Goal: Task Accomplishment & Management: Manage account settings

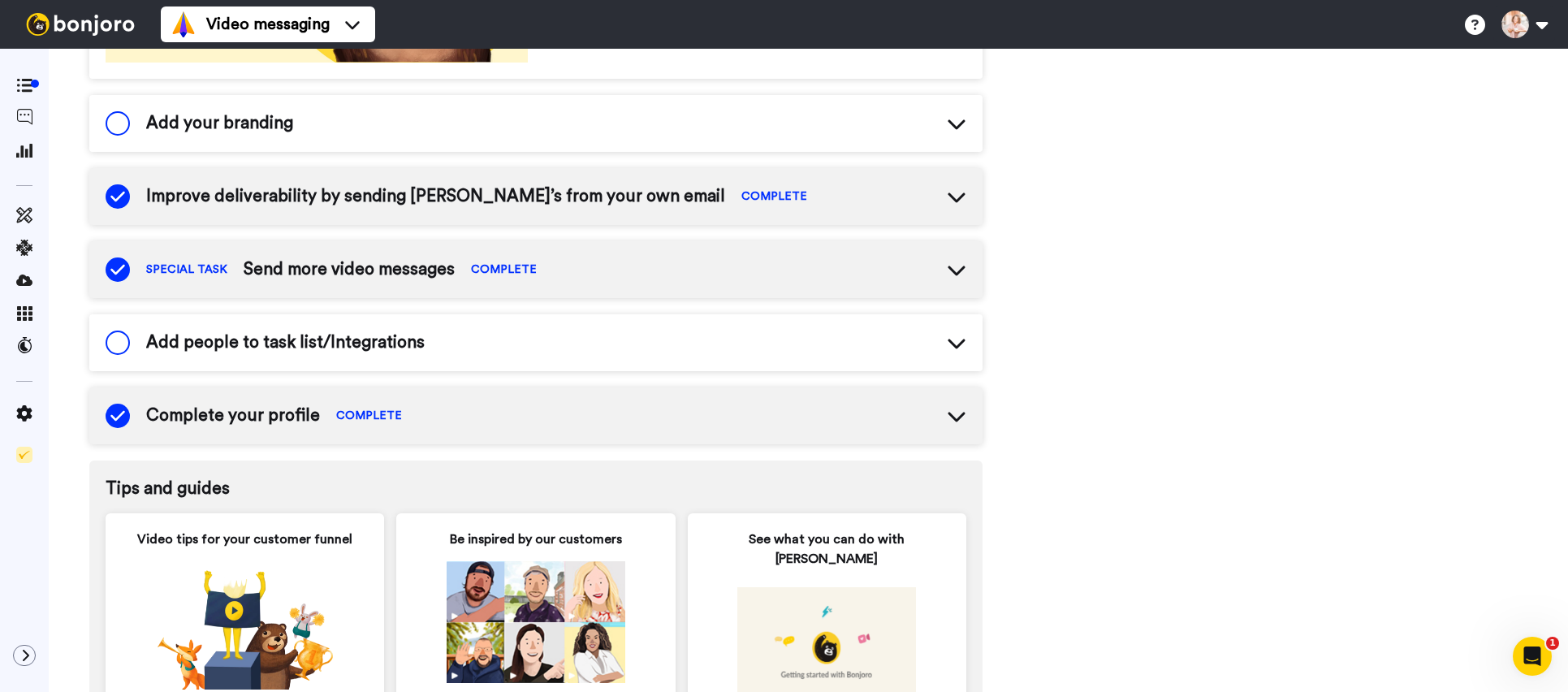
scroll to position [372, 0]
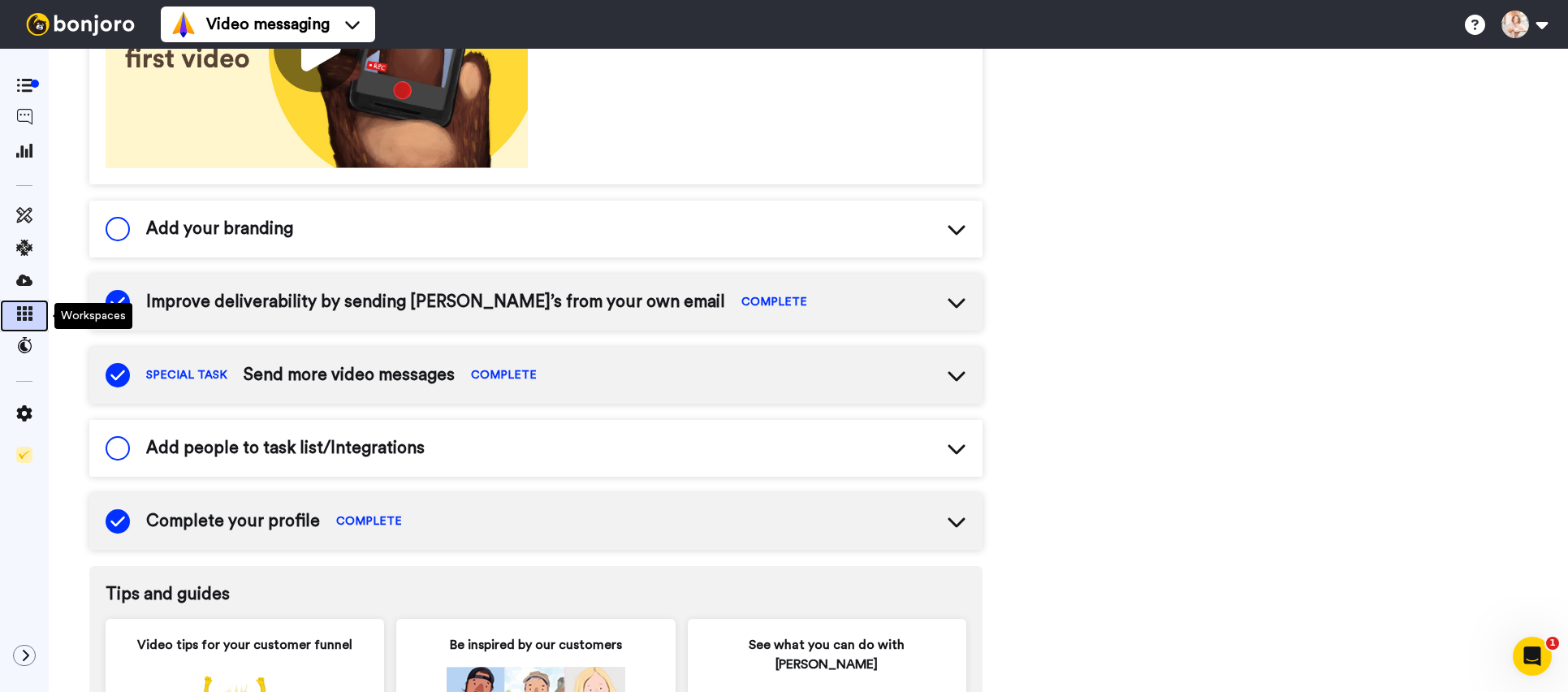
click at [28, 324] on span at bounding box center [24, 315] width 49 height 16
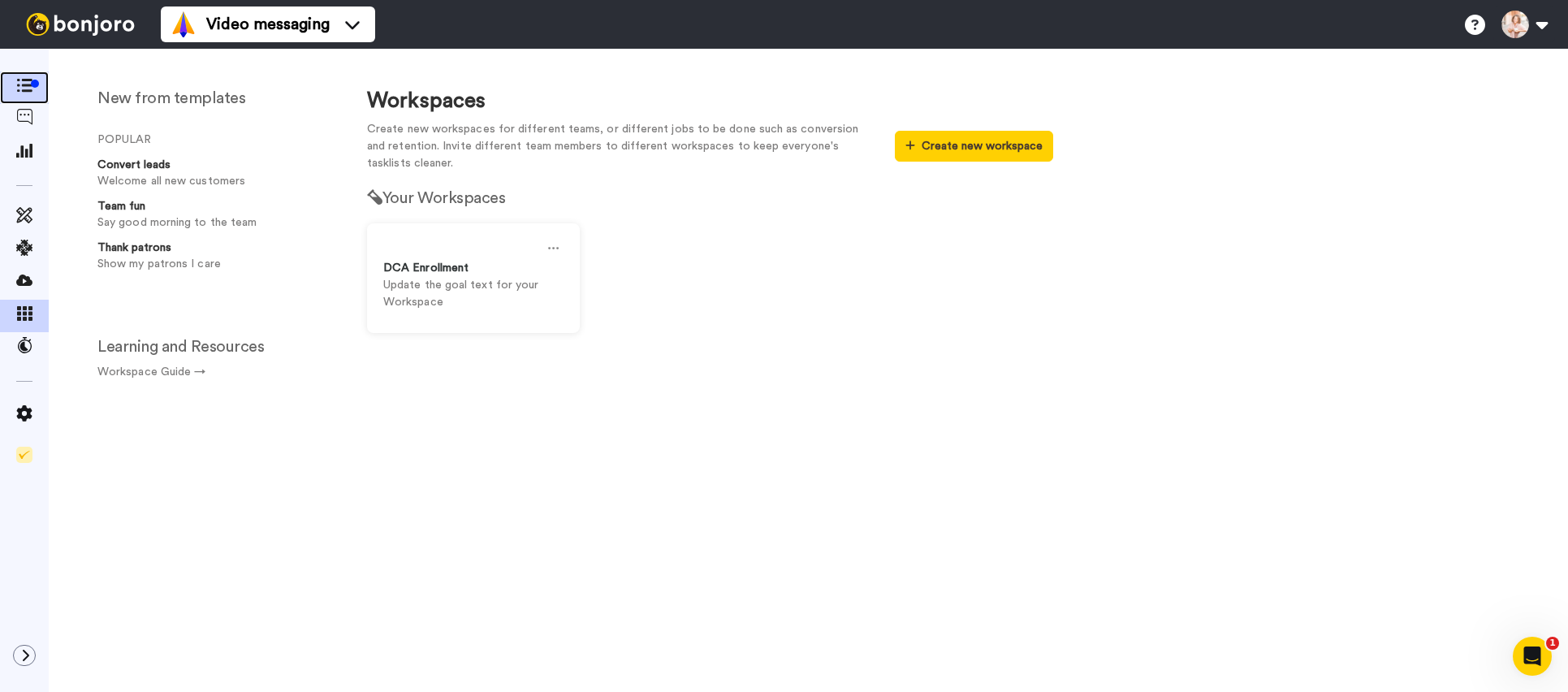
click at [25, 84] on icon at bounding box center [24, 85] width 16 height 13
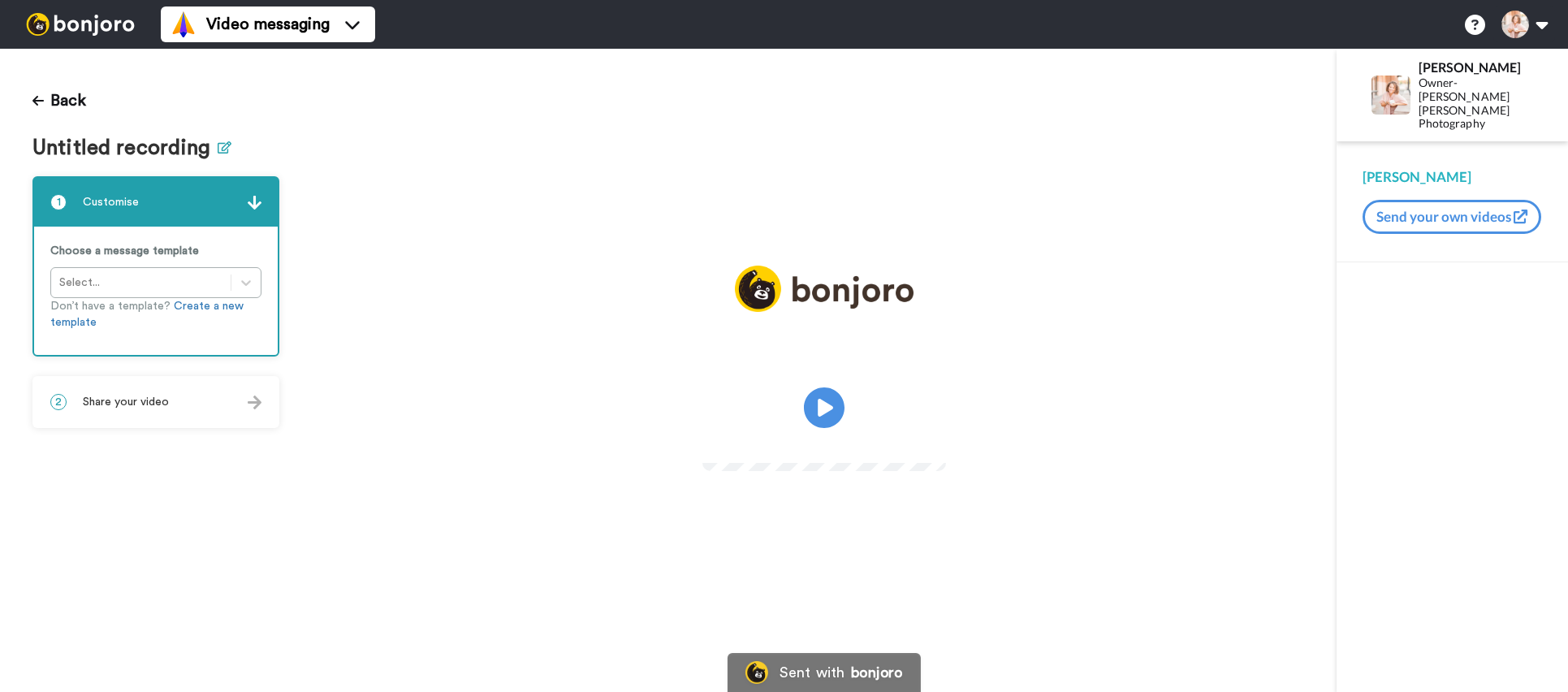
click at [223, 148] on icon at bounding box center [224, 147] width 13 height 12
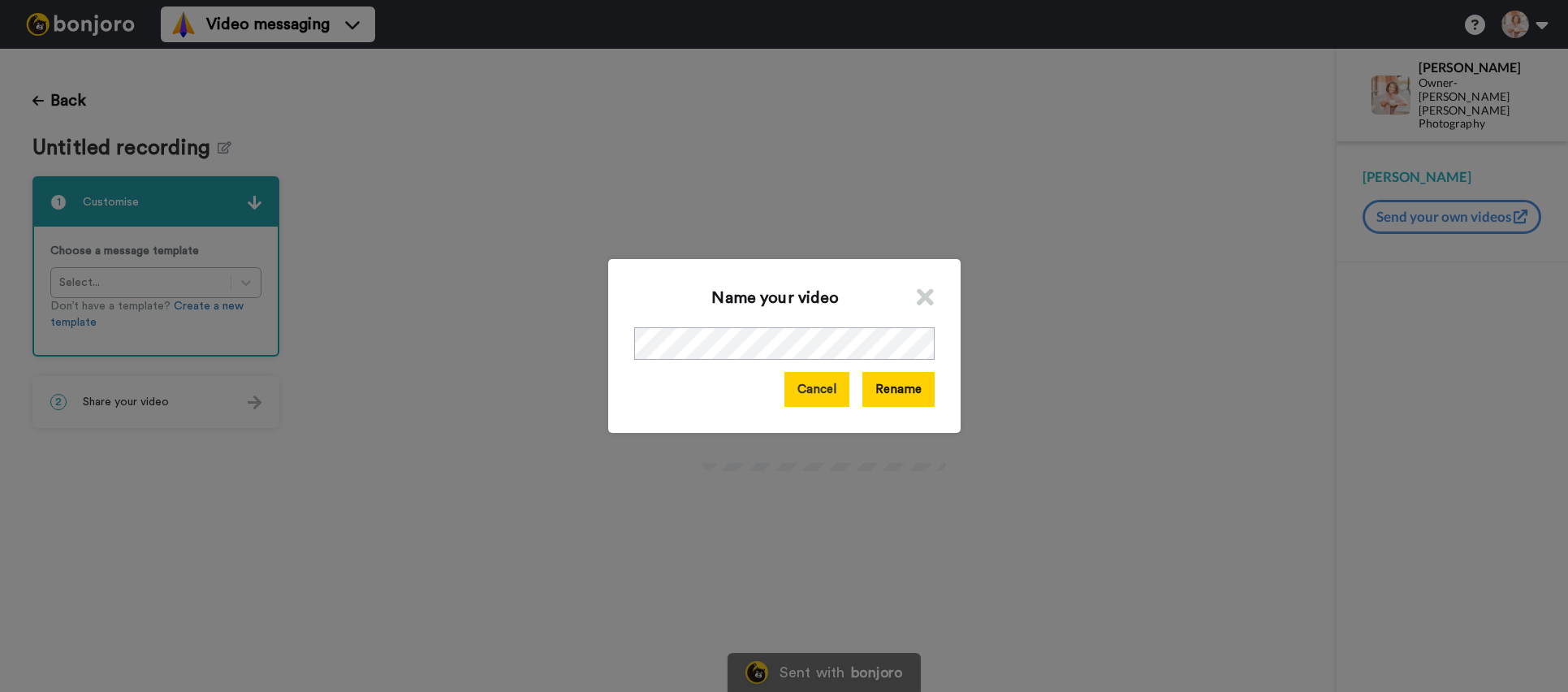
click at [793, 388] on button "Cancel" at bounding box center [817, 389] width 65 height 35
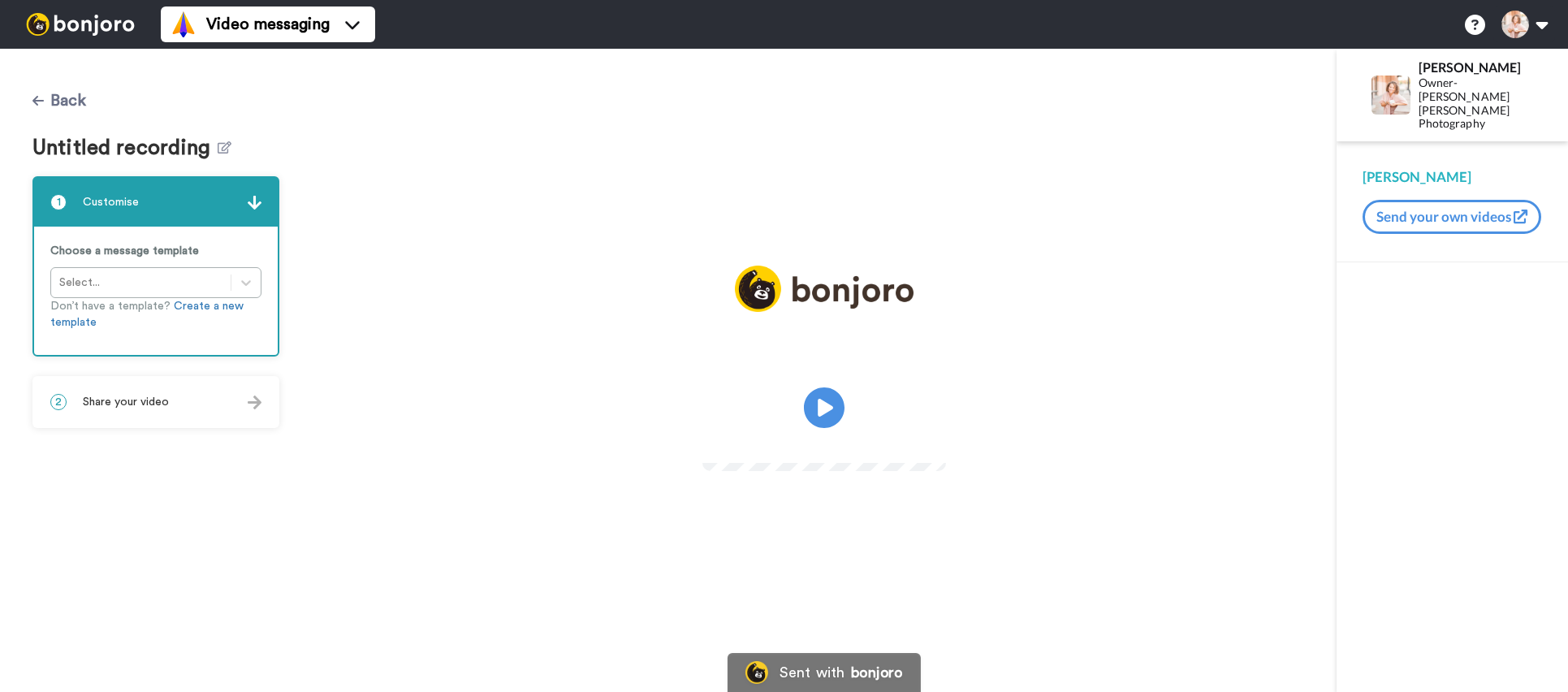
click at [66, 102] on button "Back" at bounding box center [59, 100] width 53 height 39
click at [1100, 206] on div "Play/Pause" at bounding box center [824, 370] width 1025 height 643
click at [48, 95] on button "Back" at bounding box center [59, 100] width 53 height 39
click at [40, 95] on icon at bounding box center [38, 101] width 11 height 13
click at [67, 97] on button "Back" at bounding box center [59, 100] width 53 height 39
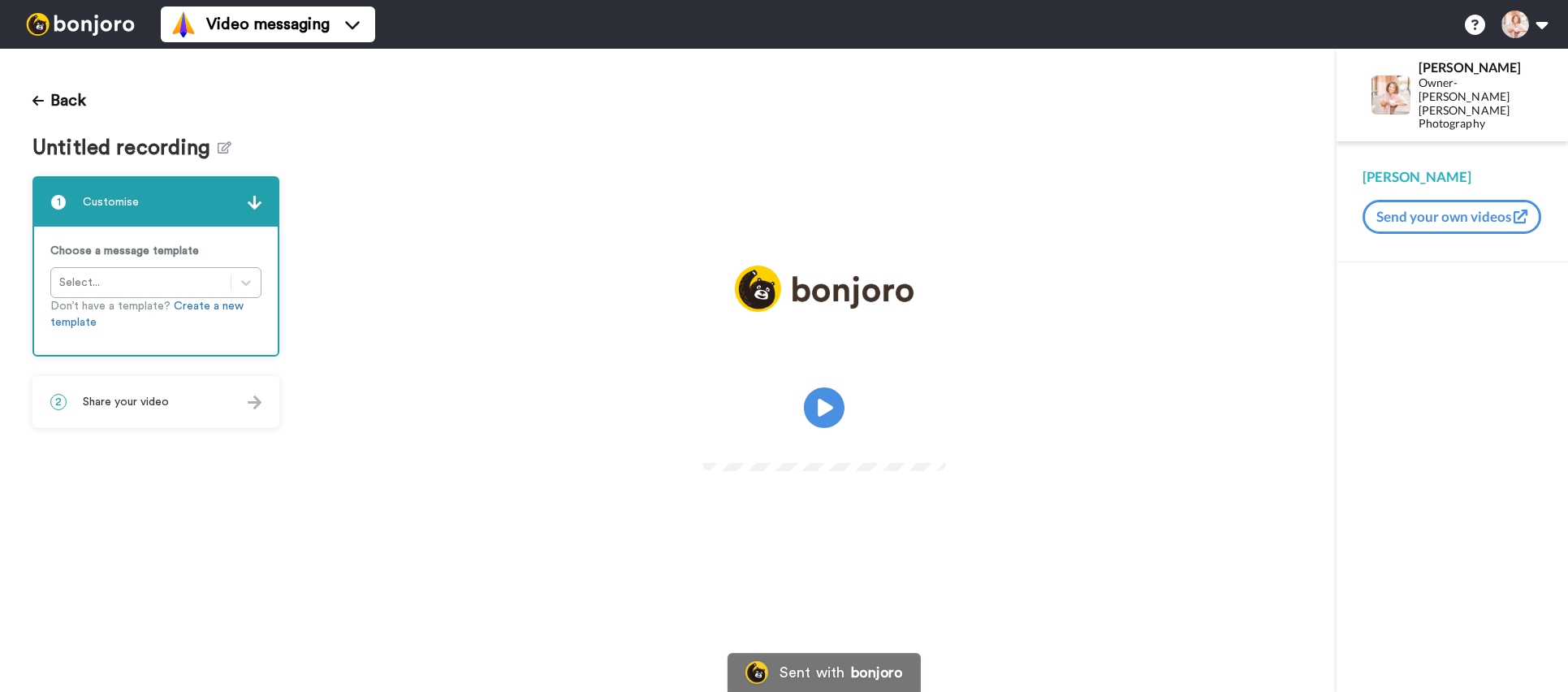
click at [94, 25] on img at bounding box center [80, 25] width 122 height 23
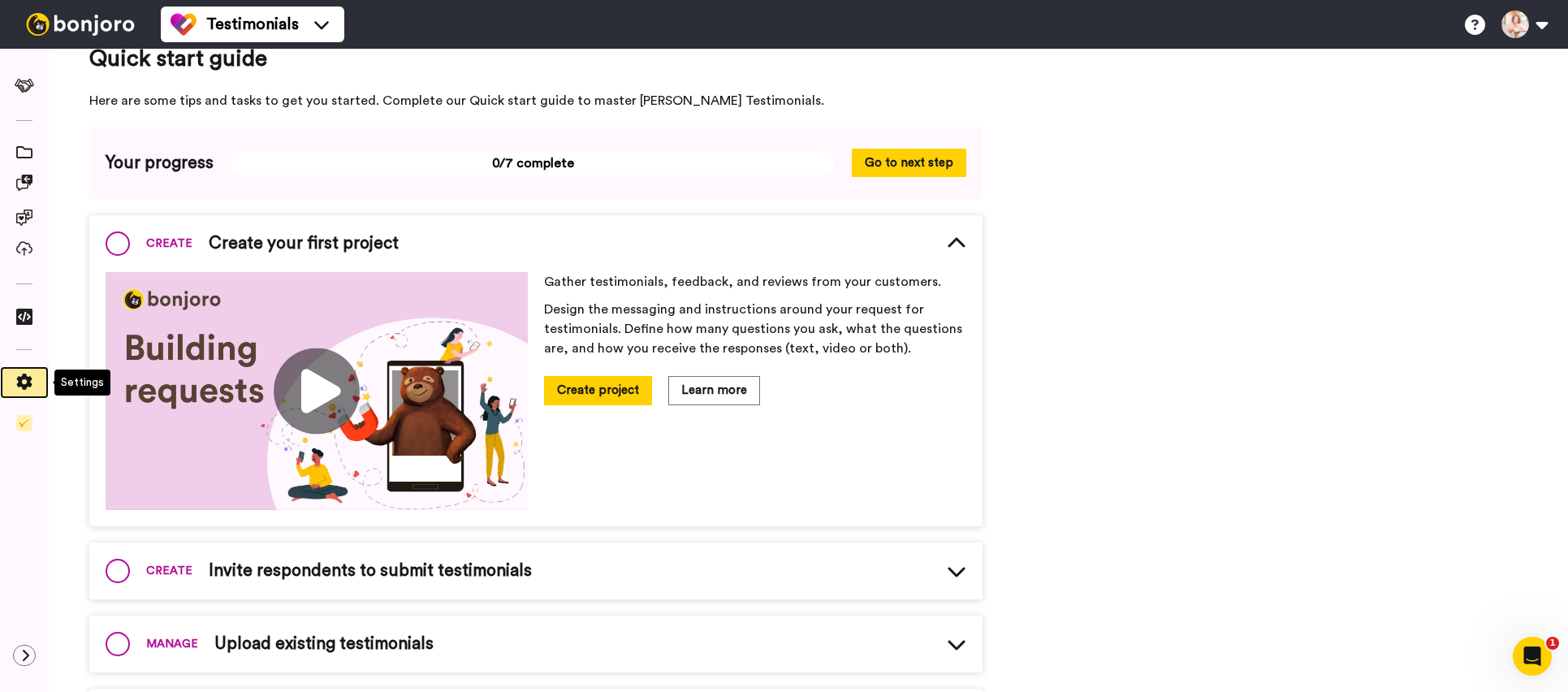
click at [27, 388] on icon at bounding box center [24, 381] width 16 height 16
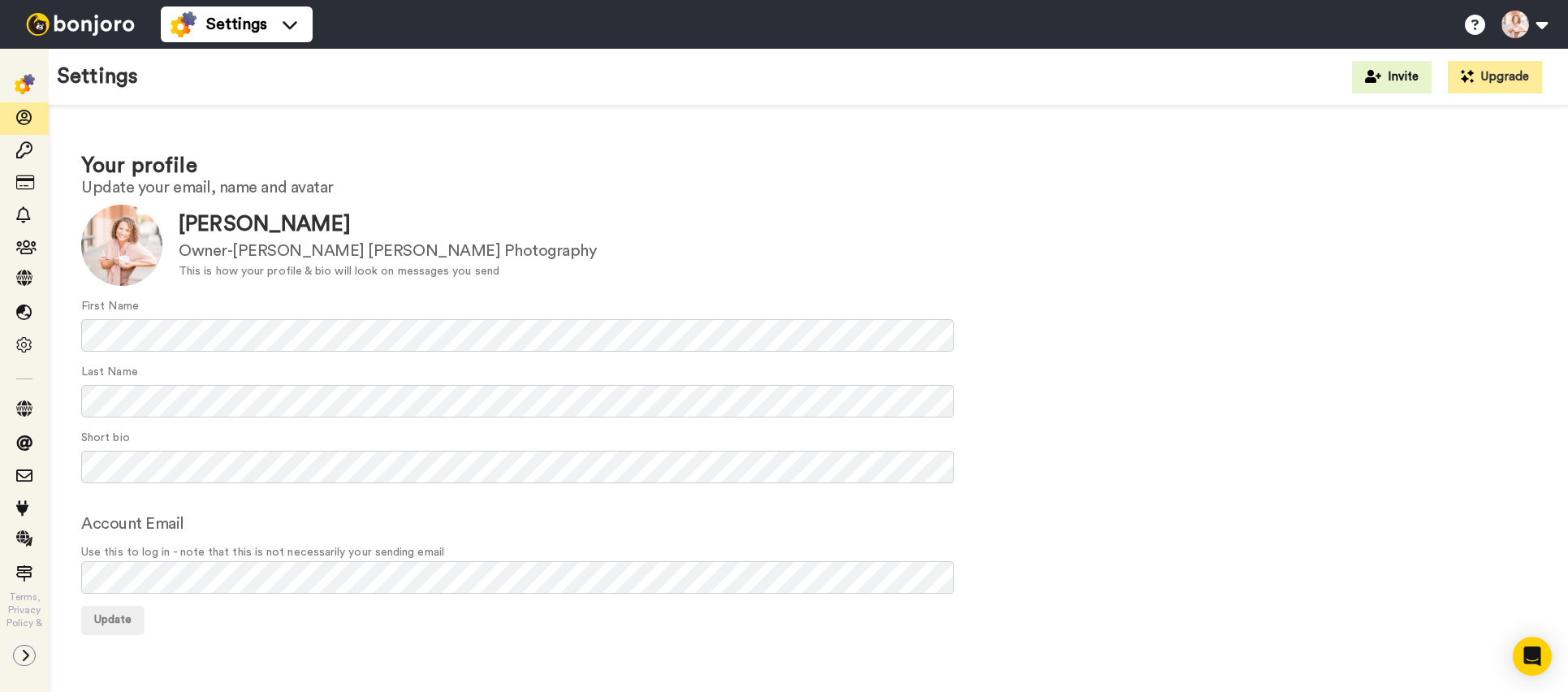
click at [689, 95] on div "Settings Invite Upgrade" at bounding box center [808, 77] width 1519 height 57
click at [25, 350] on icon at bounding box center [24, 345] width 16 height 16
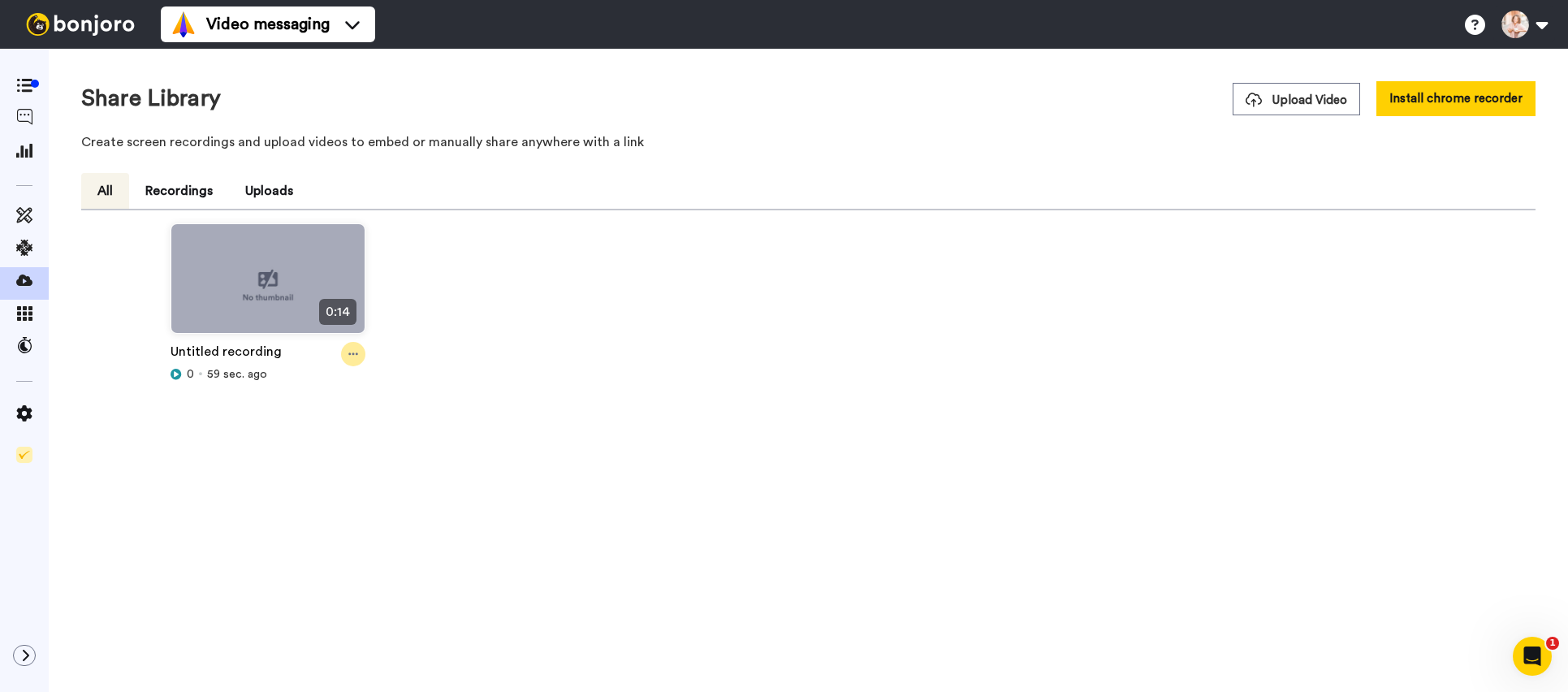
click at [345, 348] on div at bounding box center [353, 354] width 25 height 25
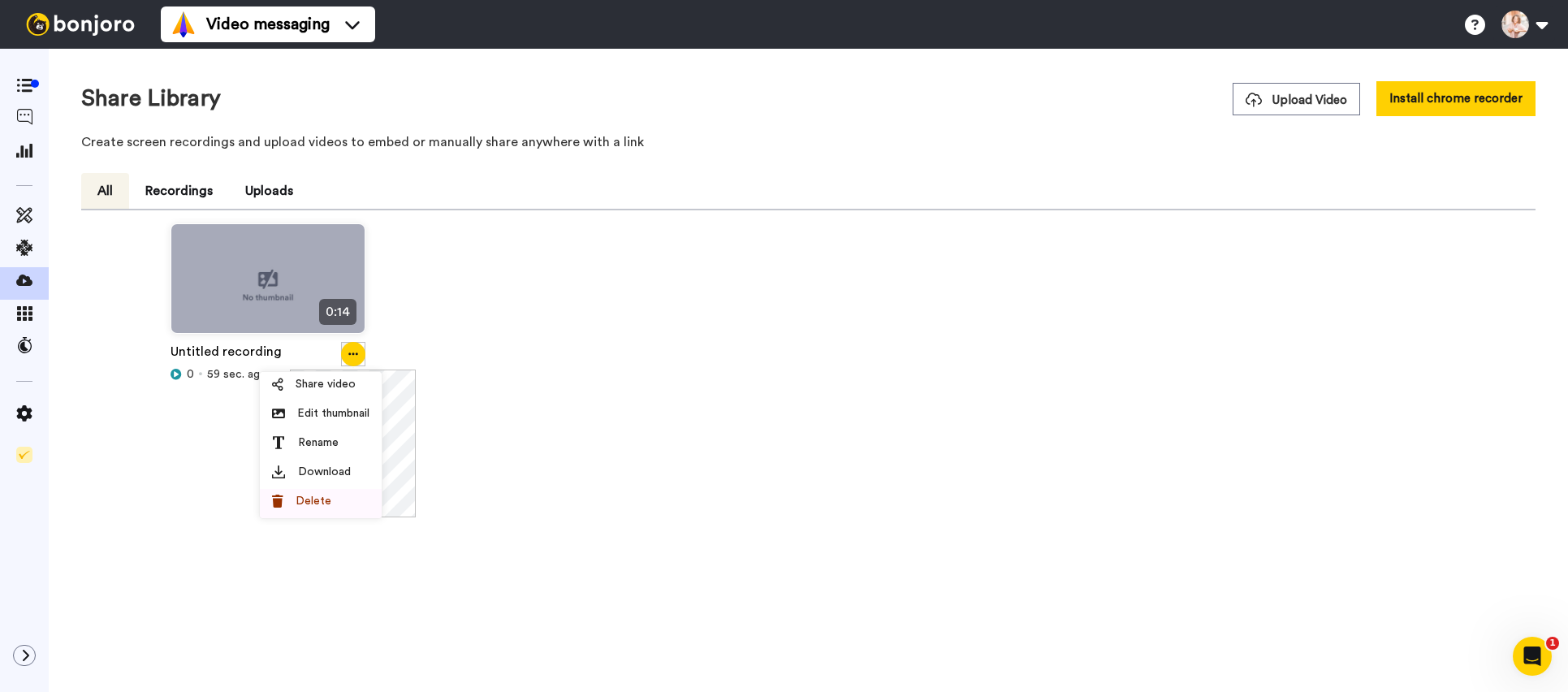
click at [336, 501] on div "Delete" at bounding box center [321, 500] width 97 height 16
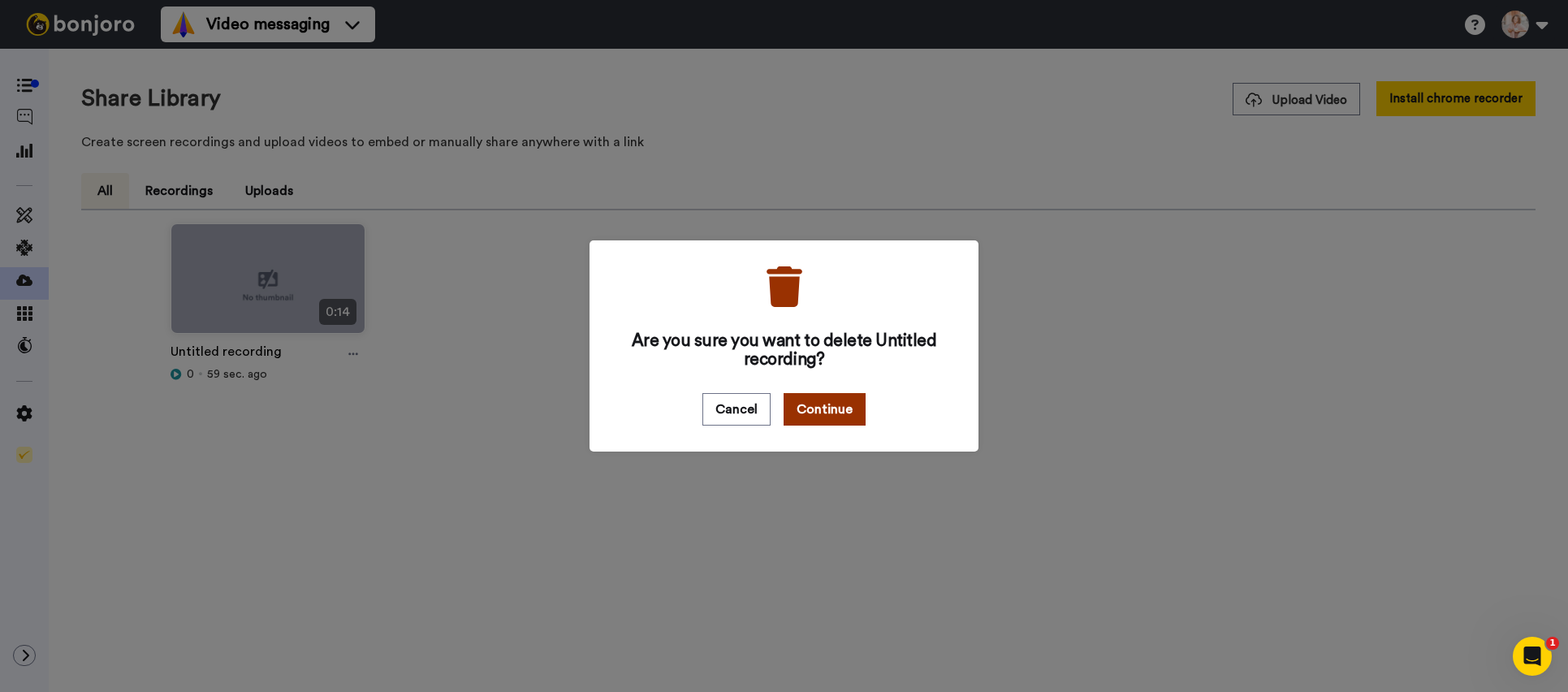
click at [784, 405] on button "Continue" at bounding box center [825, 409] width 82 height 32
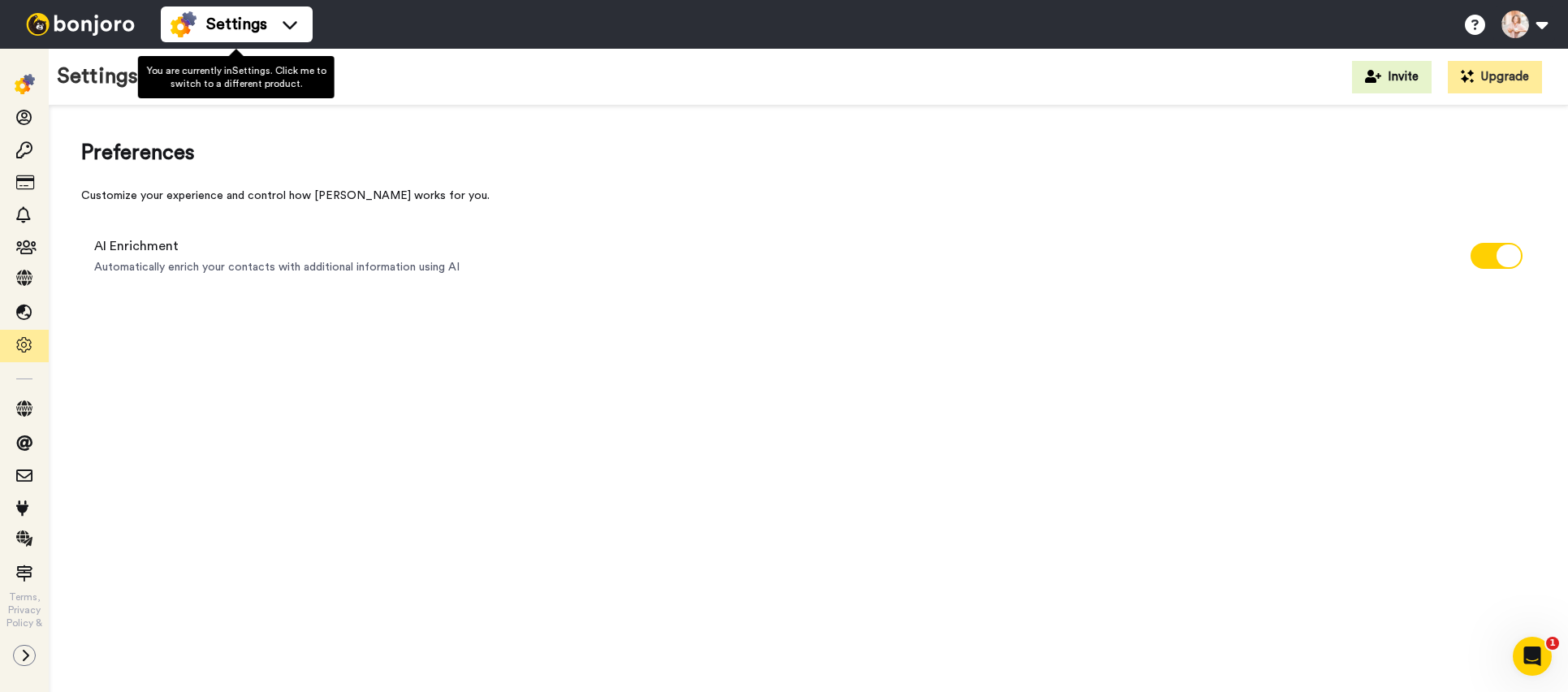
click at [237, 45] on ul "Settings" at bounding box center [236, 24] width 152 height 49
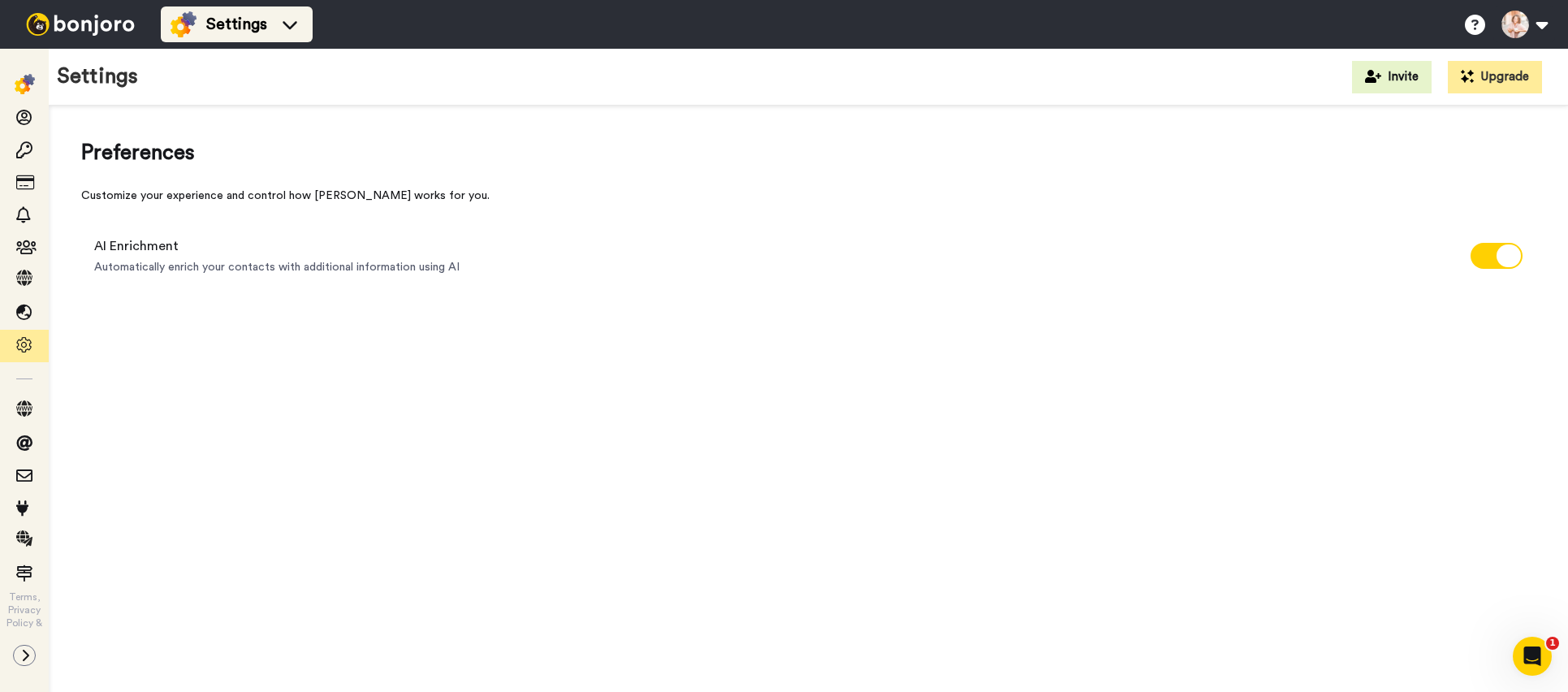
click at [238, 37] on li "Settings" at bounding box center [236, 24] width 152 height 35
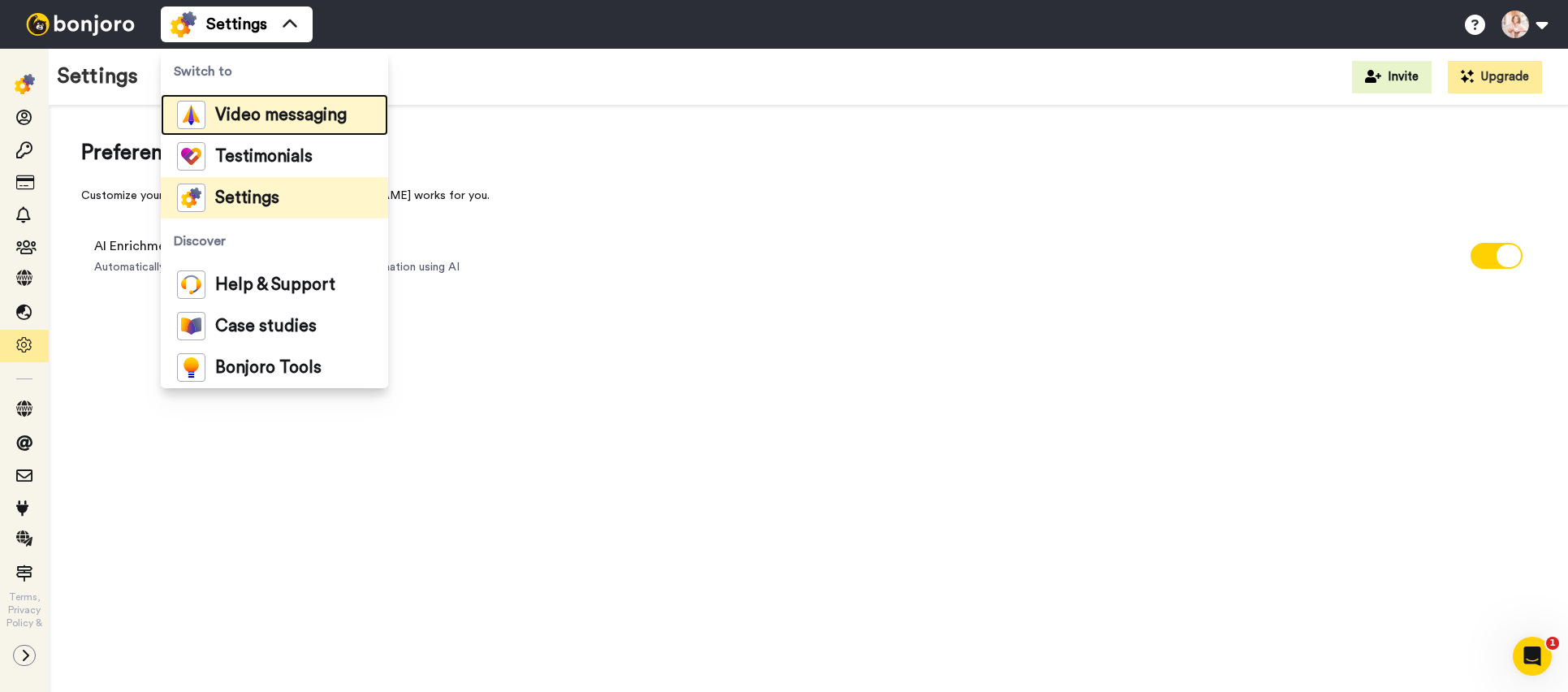
click at [251, 122] on span "Video messaging" at bounding box center [281, 115] width 132 height 16
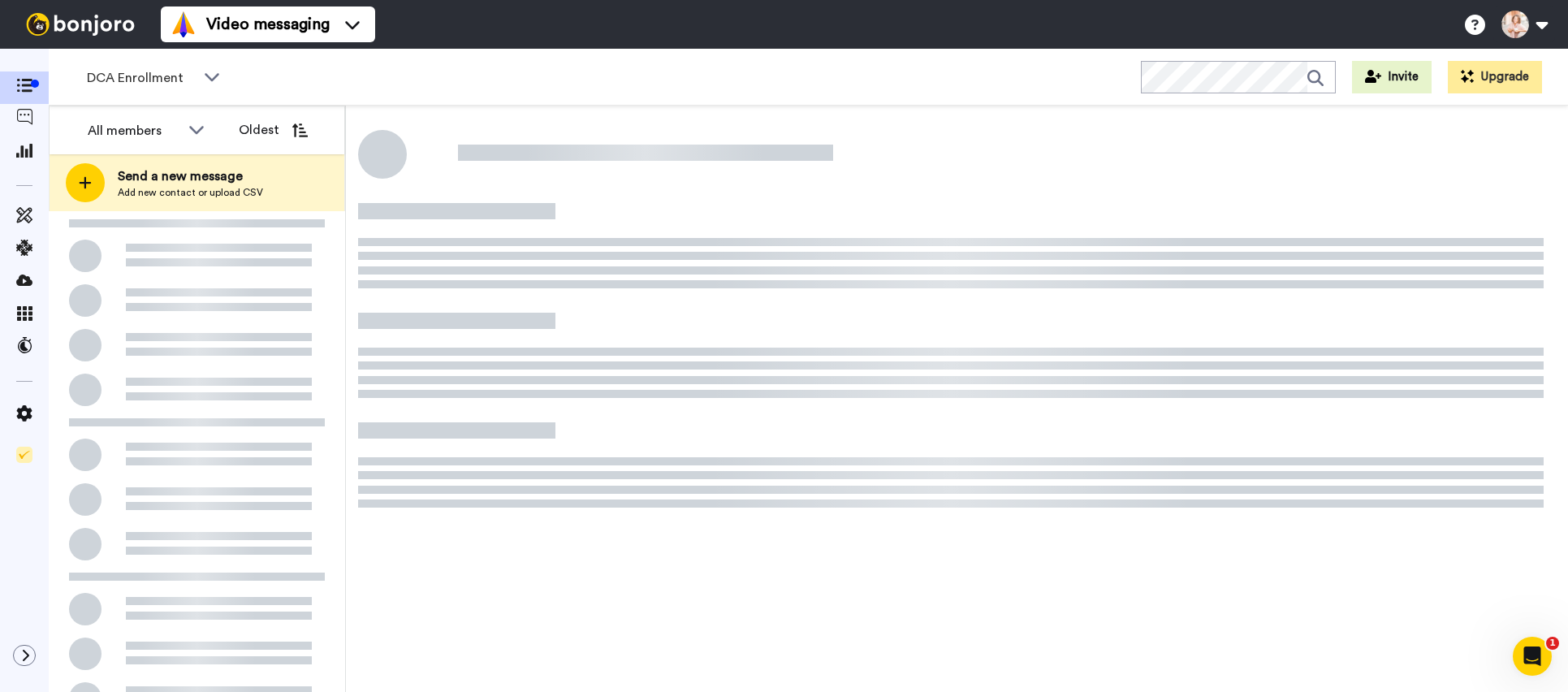
click at [251, 122] on button "Oldest" at bounding box center [273, 130] width 94 height 32
